Goal: Task Accomplishment & Management: Manage account settings

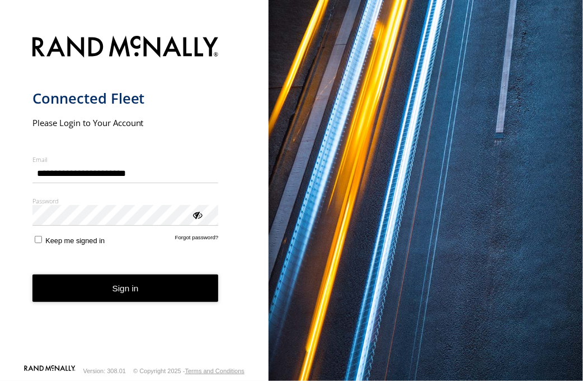
type input "**********"
click at [199, 213] on div "ViewPassword" at bounding box center [196, 214] width 11 height 11
click at [127, 282] on button "Sign in" at bounding box center [125, 287] width 186 height 27
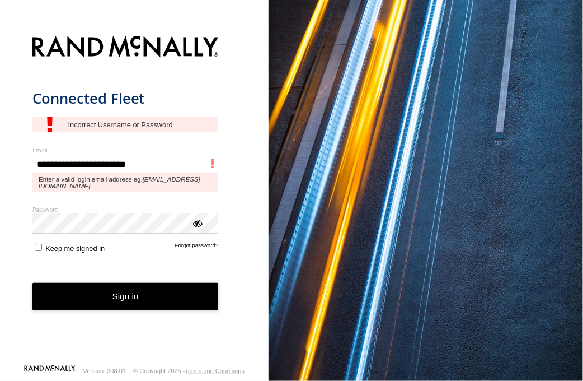
type input "**********"
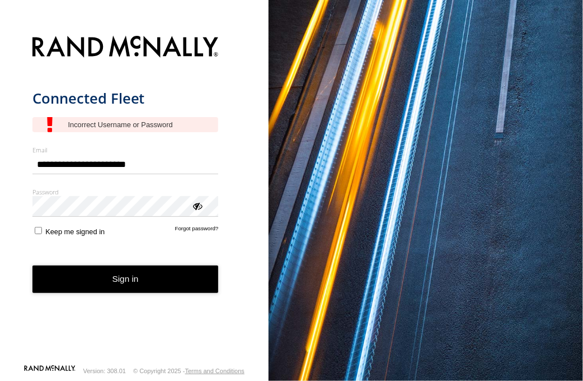
click at [193, 203] on div "ViewPassword" at bounding box center [196, 205] width 11 height 11
click at [91, 275] on button "Sign in" at bounding box center [125, 278] width 186 height 27
click at [196, 237] on form "Connected Fleet Email Enter a valid login email address eg. me@email.com Passwo…" at bounding box center [134, 196] width 204 height 335
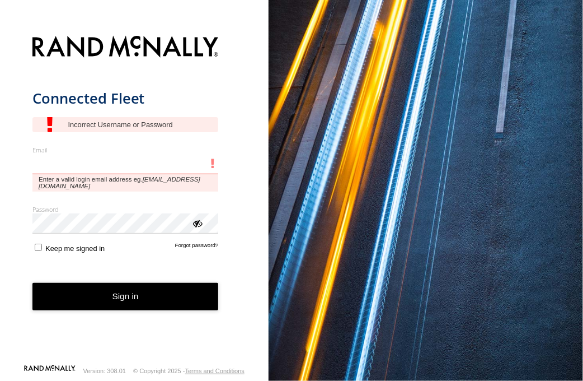
click at [74, 173] on input "Email" at bounding box center [125, 164] width 186 height 20
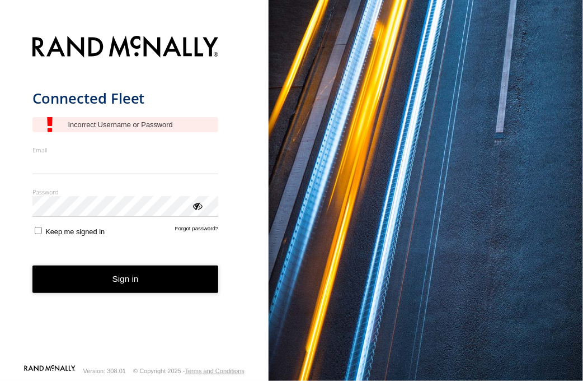
click at [204, 236] on form "Connected Fleet Email Enter a valid login email address eg. [EMAIL_ADDRESS][DOM…" at bounding box center [134, 196] width 204 height 335
click at [199, 228] on link "Forgot password?" at bounding box center [197, 230] width 44 height 11
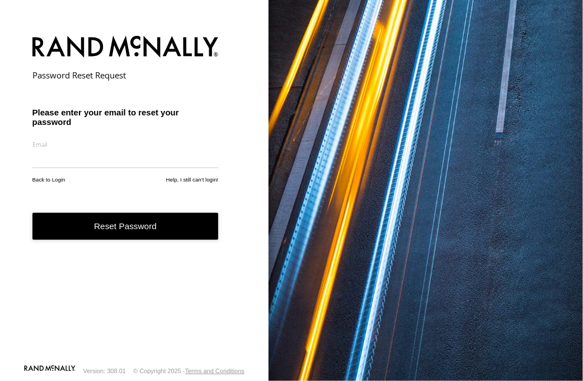
click at [143, 233] on button "Reset Password" at bounding box center [125, 226] width 186 height 27
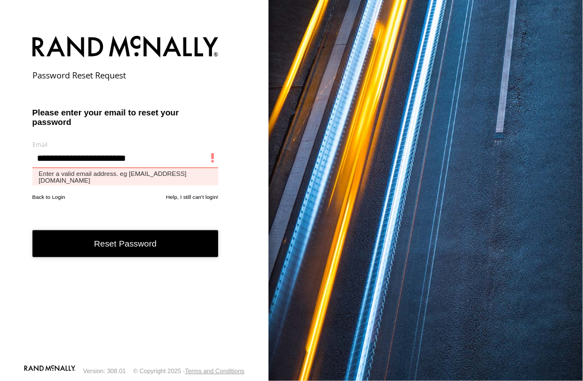
type input "**********"
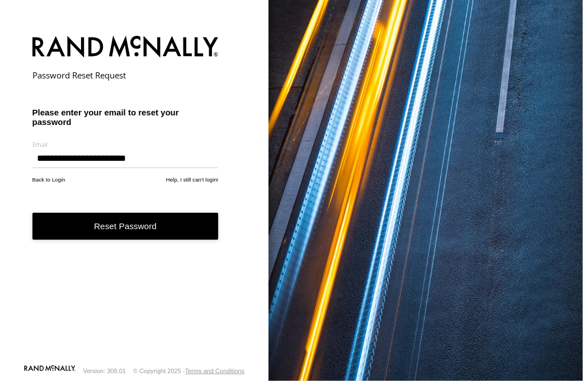
click at [133, 227] on button "Reset Password" at bounding box center [125, 226] width 186 height 27
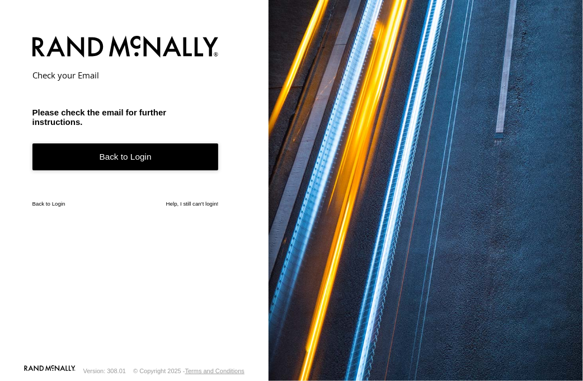
click at [123, 152] on link "Back to Login" at bounding box center [125, 156] width 186 height 27
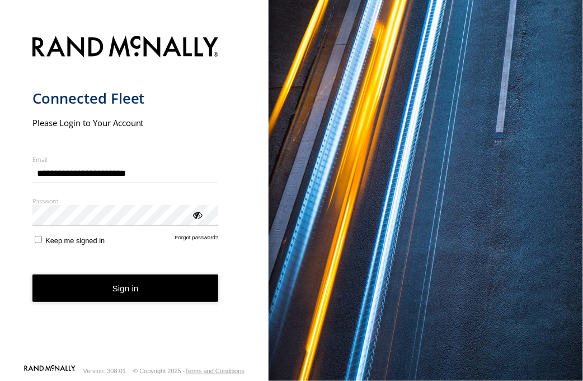
type input "**********"
click at [32, 274] on button "Sign in" at bounding box center [125, 287] width 186 height 27
click at [196, 214] on div "ViewPassword" at bounding box center [196, 214] width 11 height 11
click at [143, 282] on button "Sign in" at bounding box center [125, 287] width 186 height 27
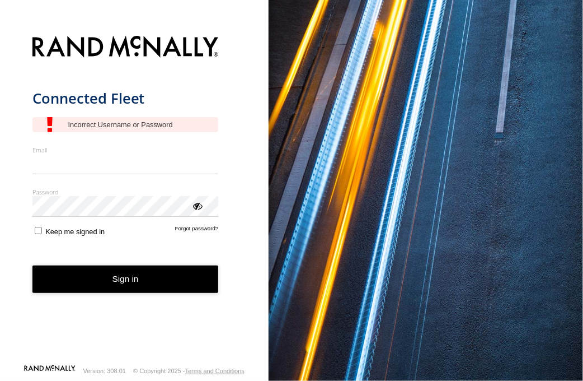
click at [76, 239] on form "Connected Fleet Email Enter a valid login email address eg. [EMAIL_ADDRESS][DOM…" at bounding box center [134, 196] width 204 height 335
click at [301, 95] on div "You are using a web browser that is not supported by this application. This web…" at bounding box center [426, 190] width 315 height 381
drag, startPoint x: 297, startPoint y: 96, endPoint x: 294, endPoint y: 13, distance: 82.9
